Goal: Share content

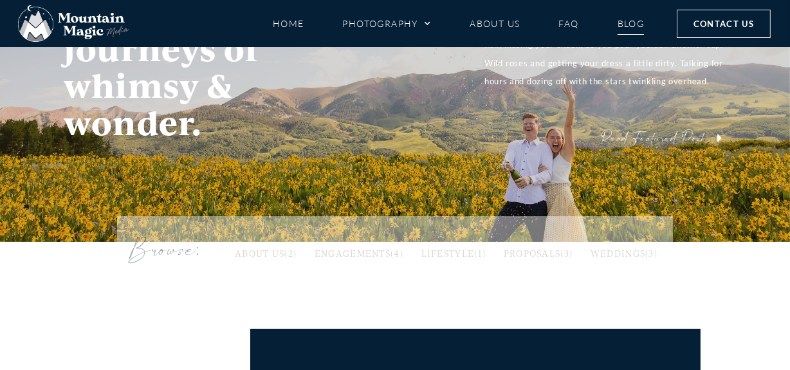
scroll to position [58, 0]
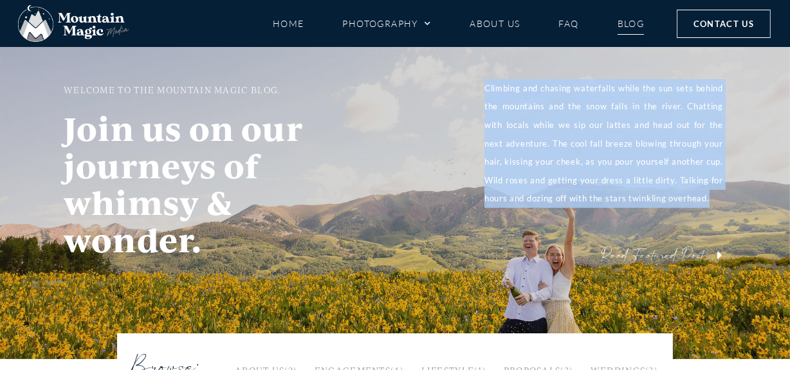
drag, startPoint x: 482, startPoint y: 81, endPoint x: 740, endPoint y: 208, distance: 286.8
click at [740, 208] on div "WELCOME TO THE MOUNTAIN MAGIC BLOG. Join us on our journeys of whimsy & wonder.…" at bounding box center [395, 174] width 764 height 190
copy p "Climbing and chasing waterfalls while the sun sets behind the mountains and the…"
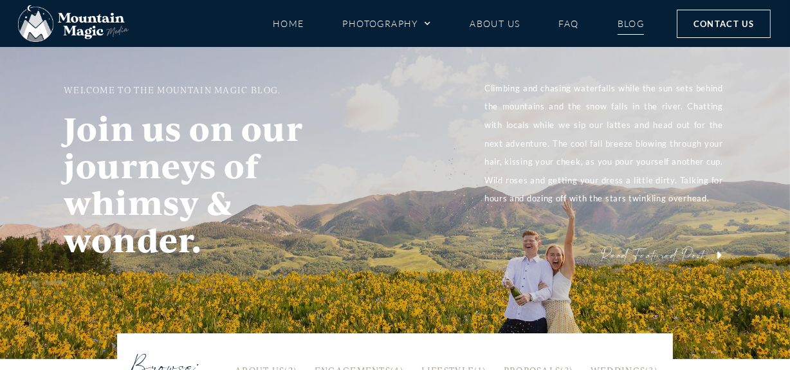
click at [593, 199] on p "Climbing and chasing waterfalls while the sun sets behind the mountains and the…" at bounding box center [603, 143] width 239 height 129
click at [389, 253] on div "WELCOME TO THE MOUNTAIN MAGIC BLOG. Join us on our journeys of whimsy & wonder.…" at bounding box center [394, 174] width 669 height 190
drag, startPoint x: 31, startPoint y: 323, endPoint x: 55, endPoint y: 338, distance: 28.0
click at [55, 338] on div "WELCOME TO THE MOUNTAIN MAGIC BLOG. Join us on our journeys of whimsy & wonder.…" at bounding box center [395, 174] width 790 height 370
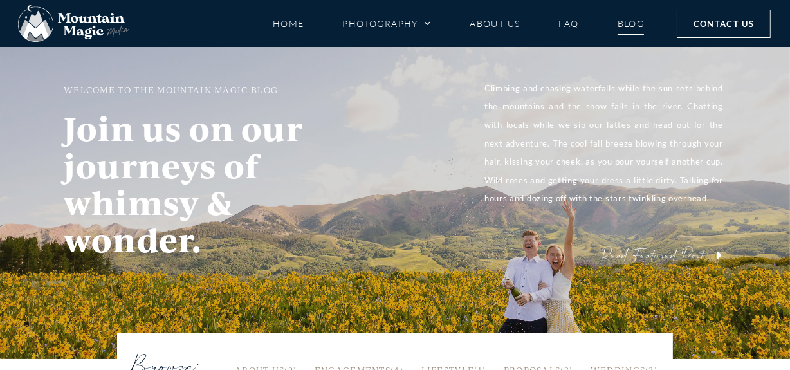
click at [55, 338] on div "WELCOME TO THE MOUNTAIN MAGIC BLOG. Join us on our journeys of whimsy & wonder.…" at bounding box center [395, 174] width 790 height 370
click at [55, 337] on div "WELCOME TO THE MOUNTAIN MAGIC BLOG. Join us on our journeys of whimsy & wonder.…" at bounding box center [395, 174] width 790 height 370
click at [55, 336] on div "WELCOME TO THE MOUNTAIN MAGIC BLOG. Join us on our journeys of whimsy & wonder.…" at bounding box center [395, 174] width 790 height 370
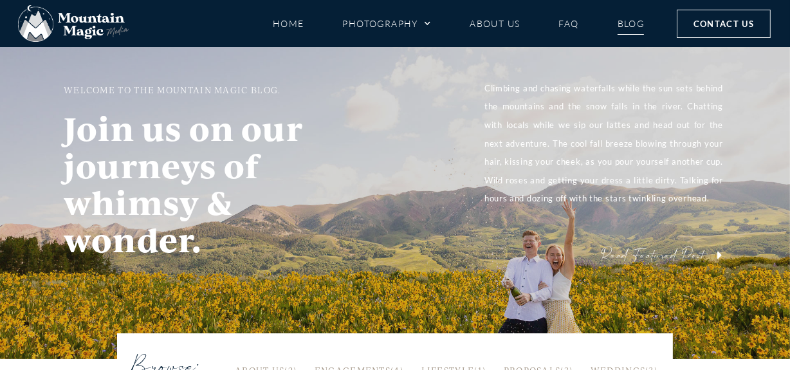
click at [55, 336] on div "WELCOME TO THE MOUNTAIN MAGIC BLOG. Join us on our journeys of whimsy & wonder.…" at bounding box center [395, 174] width 790 height 370
click at [41, 300] on div "WELCOME TO THE MOUNTAIN MAGIC BLOG. Join us on our journeys of whimsy & wonder.…" at bounding box center [395, 174] width 790 height 370
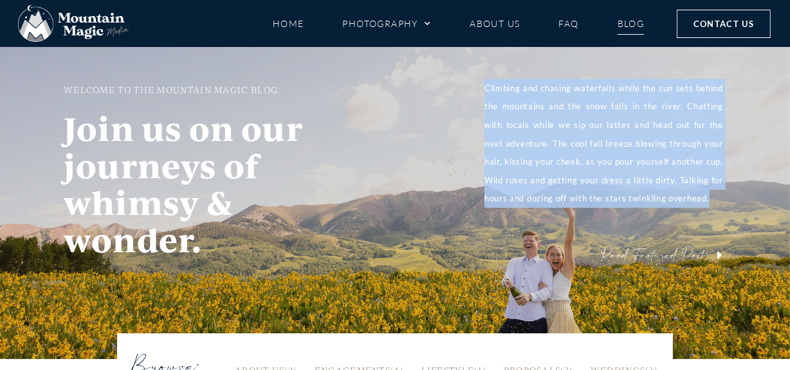
drag, startPoint x: 481, startPoint y: 90, endPoint x: 716, endPoint y: 203, distance: 260.4
click at [716, 203] on div "WELCOME TO THE MOUNTAIN MAGIC BLOG. Join us on our journeys of whimsy & wonder.…" at bounding box center [394, 174] width 669 height 190
copy p "Climbing and chasing waterfalls while the sun sets behind the mountains and the…"
click at [499, 196] on p "Climbing and chasing waterfalls while the sun sets behind the mountains and the…" at bounding box center [603, 143] width 239 height 129
drag, startPoint x: 483, startPoint y: 84, endPoint x: 708, endPoint y: 199, distance: 253.2
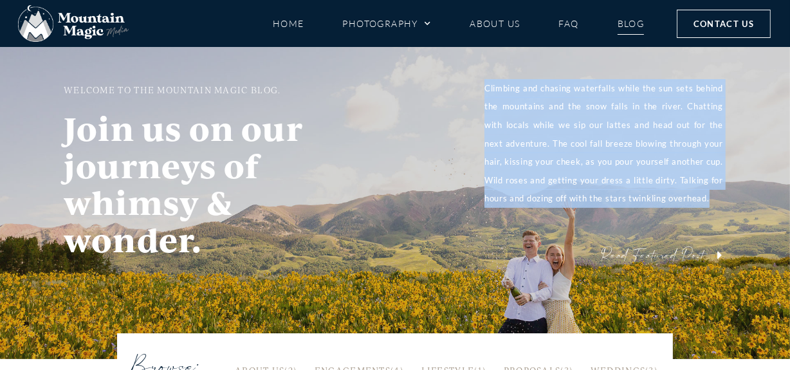
click at [708, 199] on div "WELCOME TO THE MOUNTAIN MAGIC BLOG. Join us on our journeys of whimsy & wonder.…" at bounding box center [394, 174] width 669 height 190
copy p "Climbing and chasing waterfalls while the sun sets behind the mountains and the…"
click at [713, 210] on div "WELCOME TO THE MOUNTAIN MAGIC BLOG. Join us on our journeys of whimsy & wonder.…" at bounding box center [394, 174] width 669 height 190
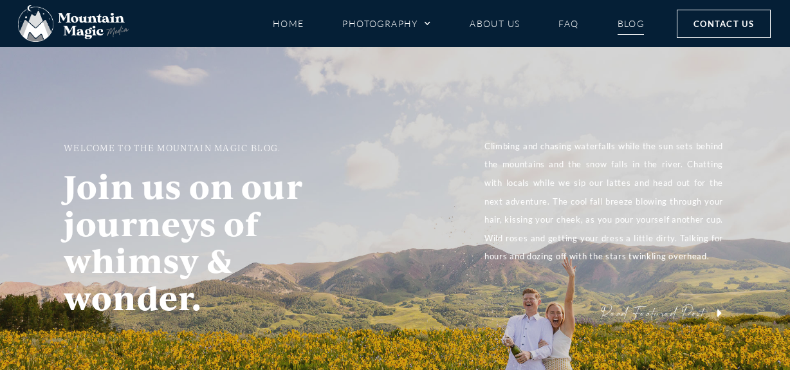
scroll to position [58, 0]
